Goal: Information Seeking & Learning: Learn about a topic

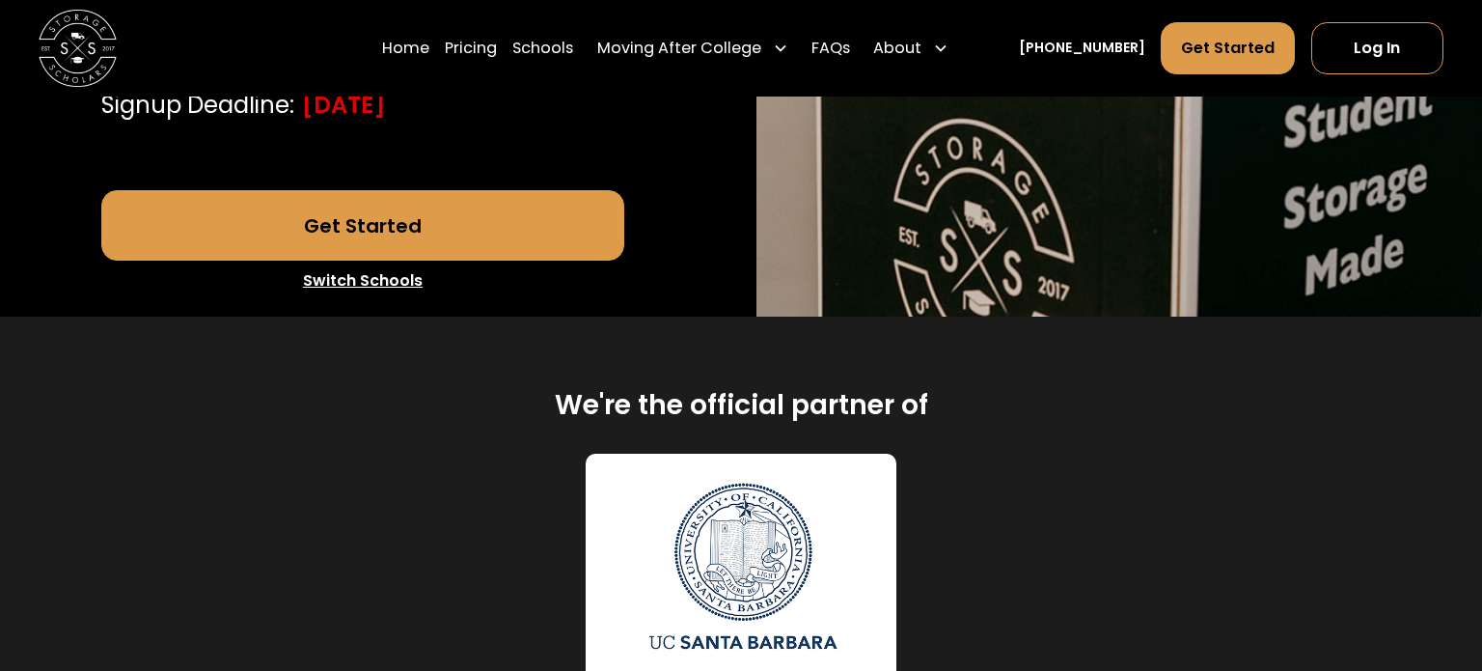
scroll to position [901, 0]
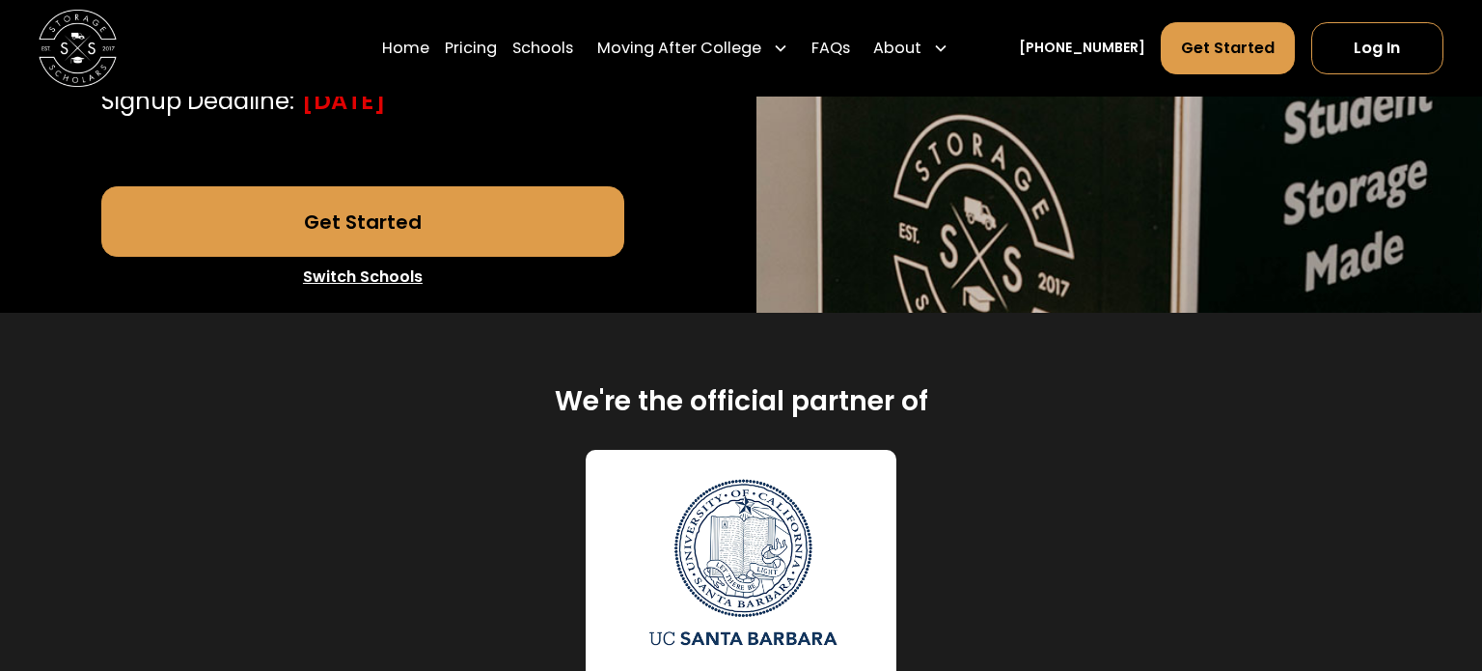
click at [1036, 464] on div "We're the official partner of University of [US_STATE]-[GEOGRAPHIC_DATA][PERSON…" at bounding box center [741, 532] width 1334 height 439
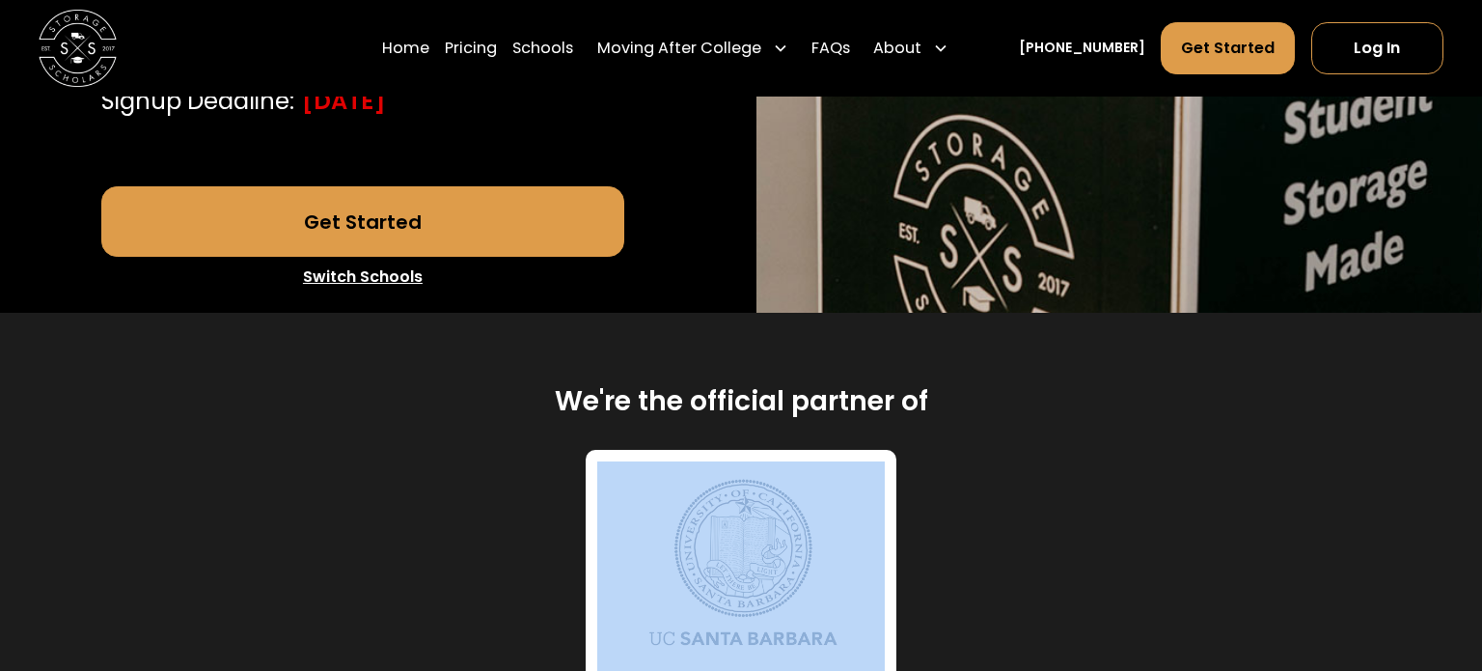
click at [1036, 464] on div "We're the official partner of University of [US_STATE]-[GEOGRAPHIC_DATA][PERSON…" at bounding box center [741, 532] width 1334 height 439
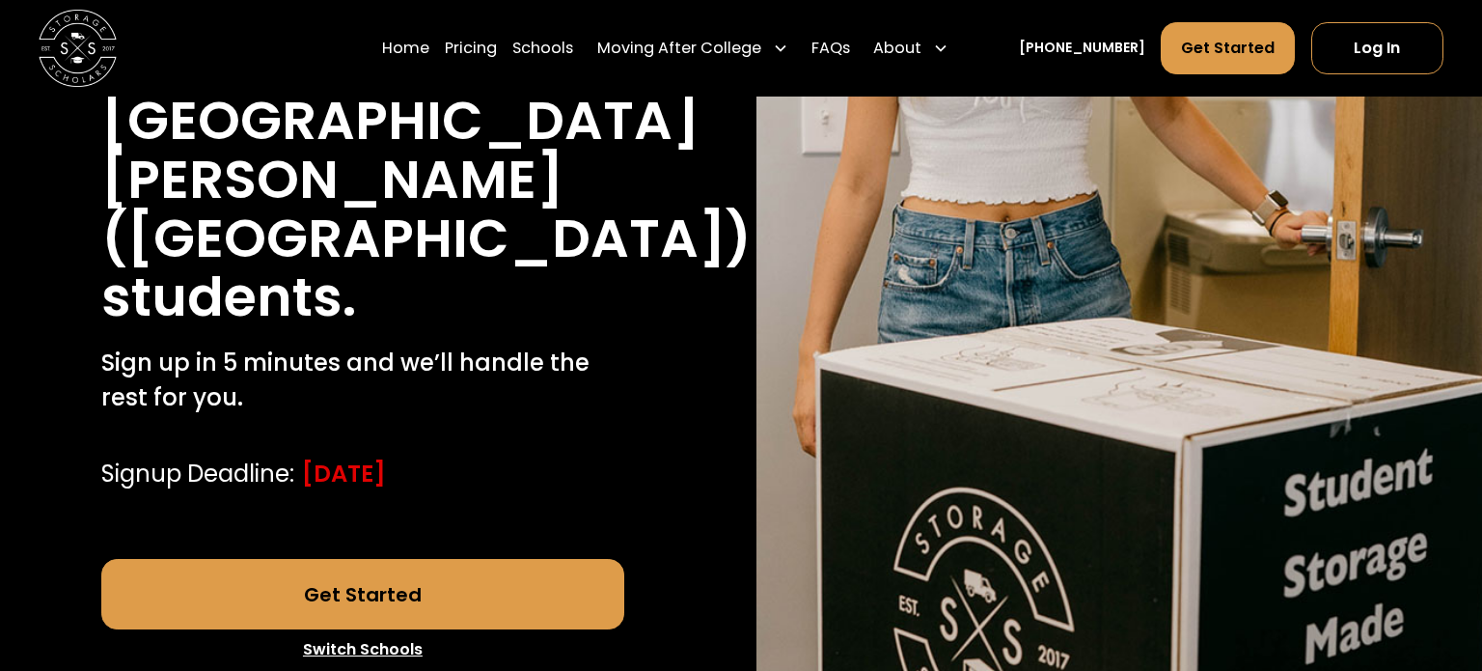
scroll to position [525, 0]
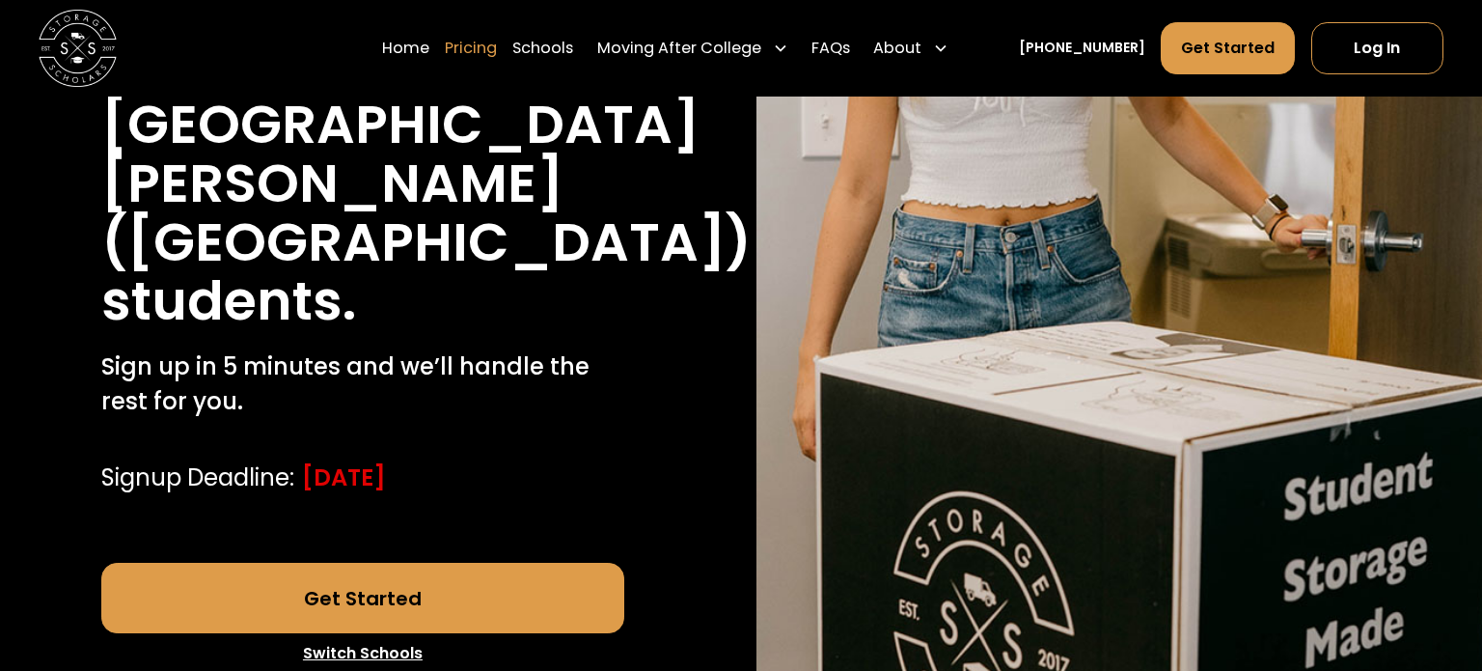
click at [497, 42] on link "Pricing" at bounding box center [471, 48] width 52 height 54
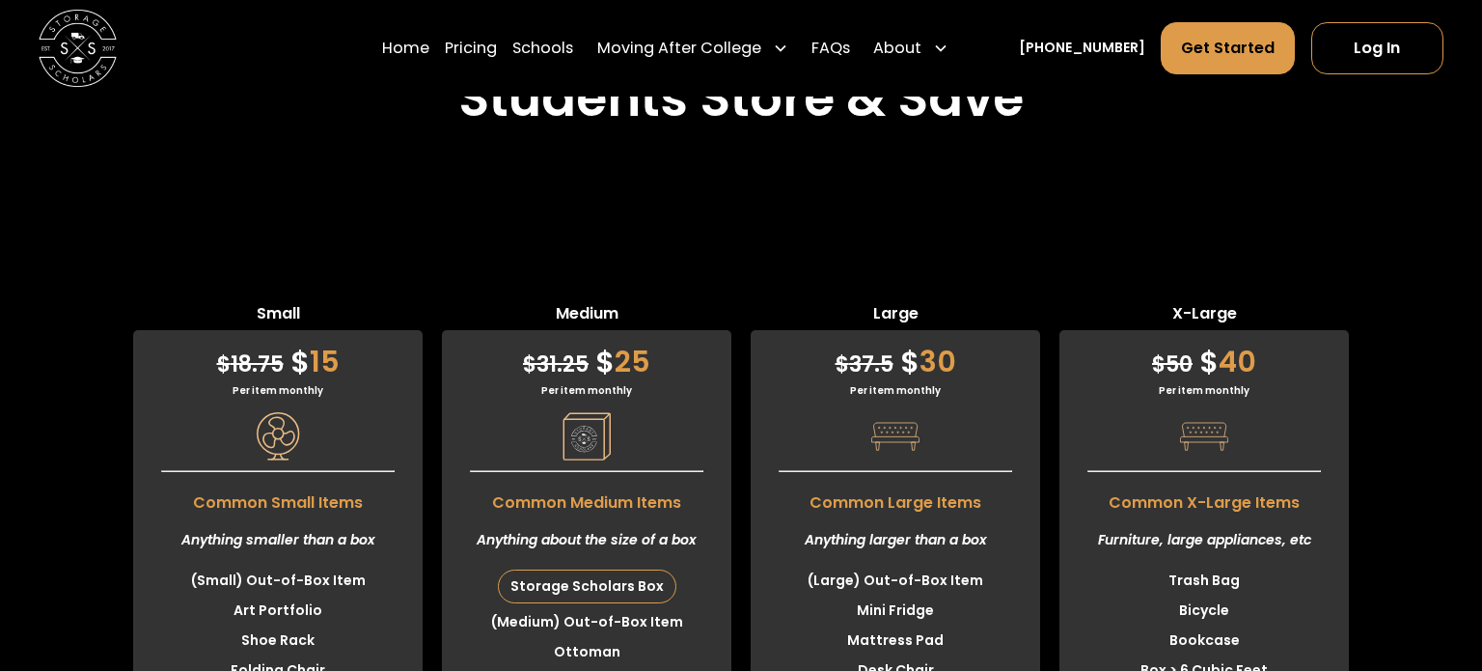
scroll to position [5349, 0]
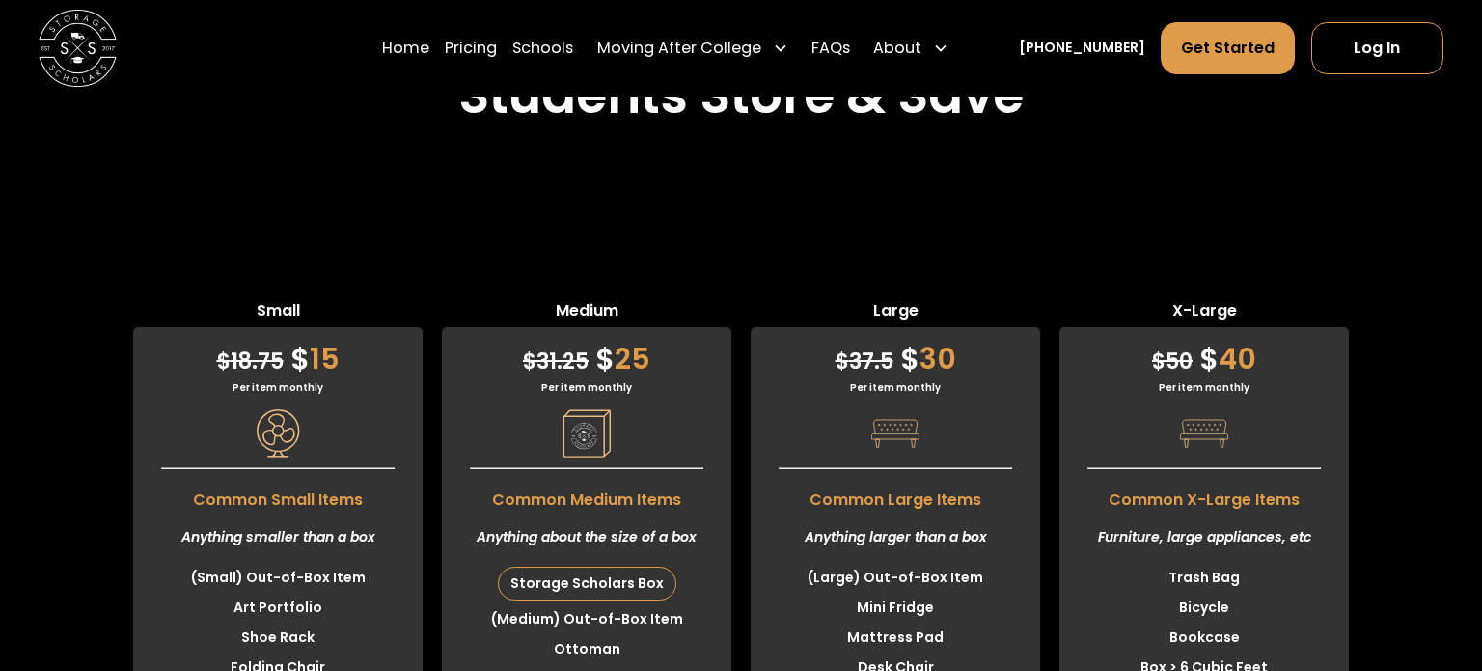
click at [634, 479] on span "Common Medium Items" at bounding box center [587, 495] width 290 height 33
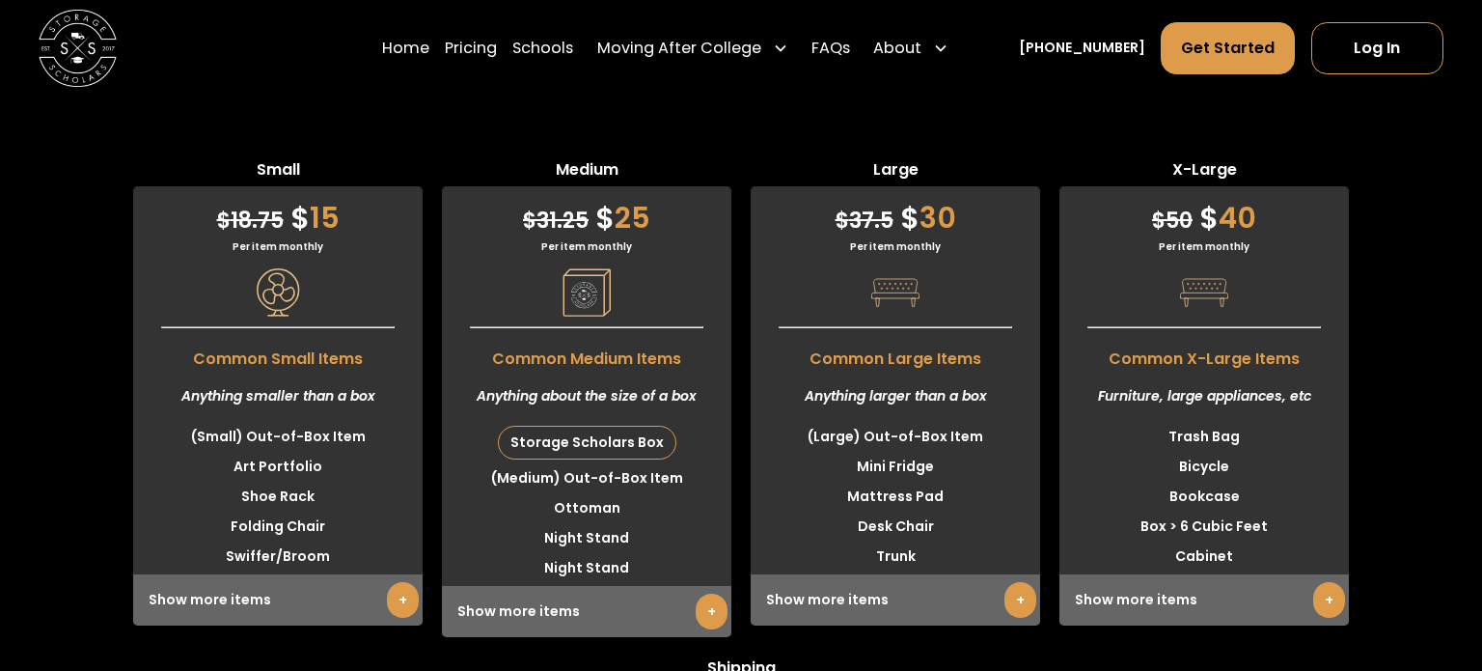
scroll to position [5494, 0]
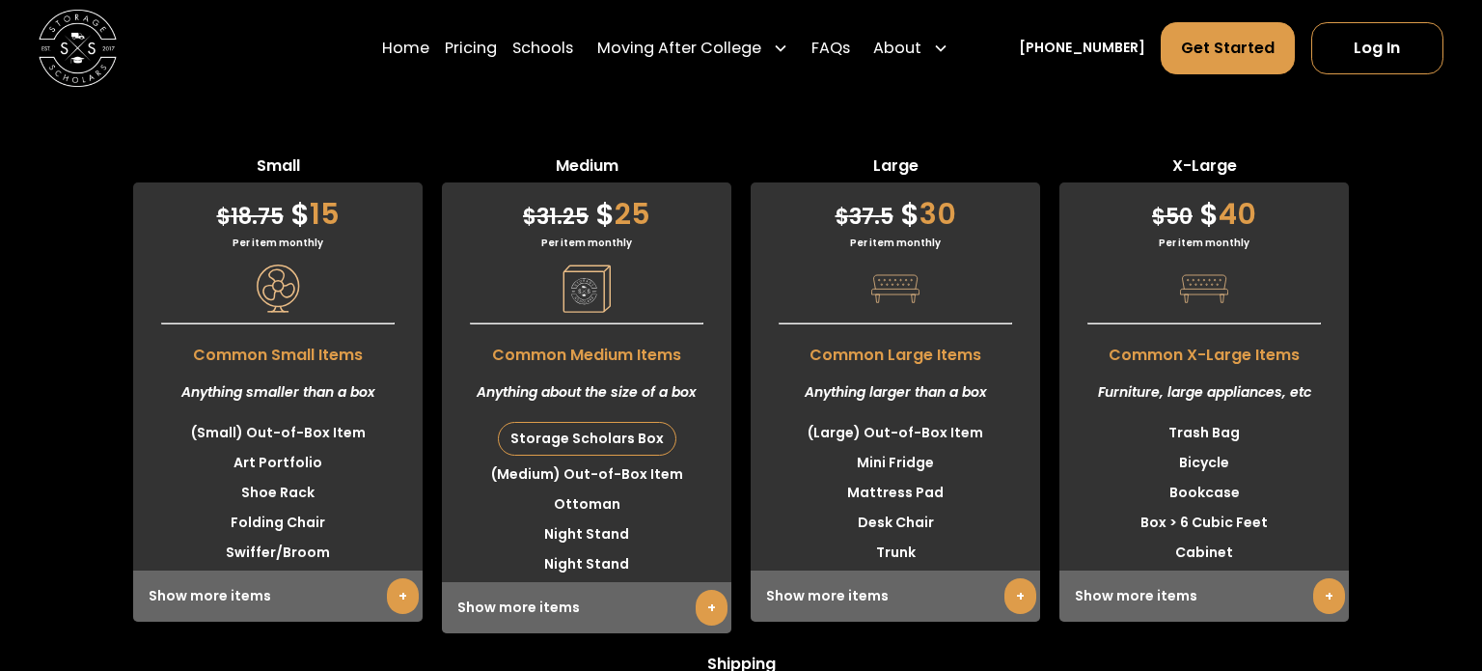
click at [707, 590] on link "+" at bounding box center [712, 608] width 32 height 36
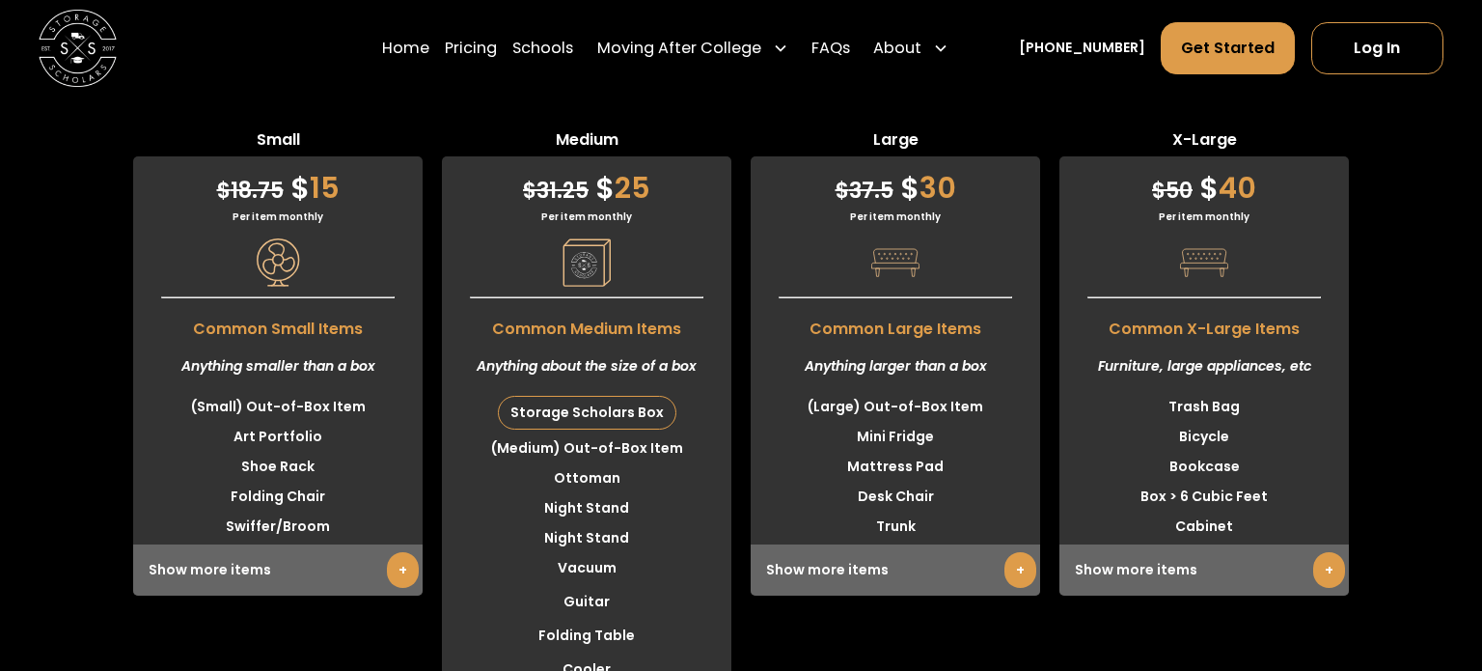
scroll to position [5525, 0]
